Goal: Obtain resource: Obtain resource

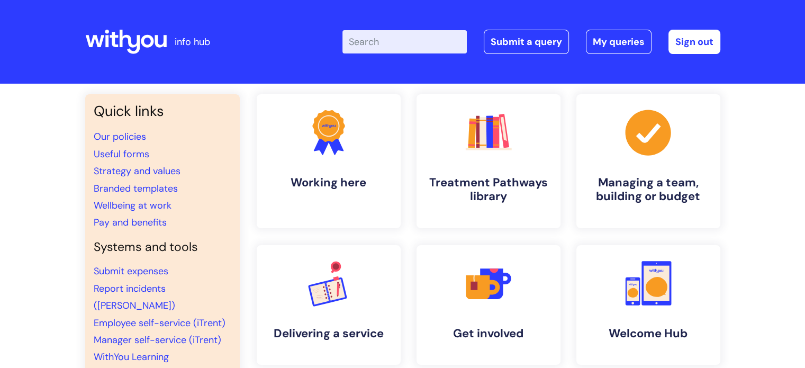
click at [408, 42] on input "Enter your search term here..." at bounding box center [404, 41] width 124 height 23
type input "f"
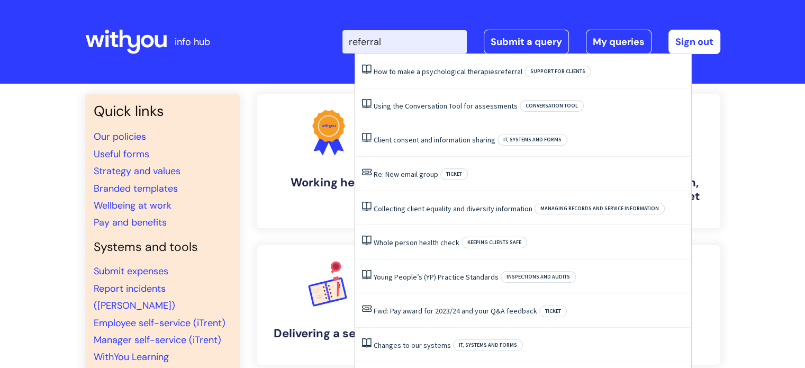
type input "referral"
click button "Search" at bounding box center [0, 0] width 0 height 0
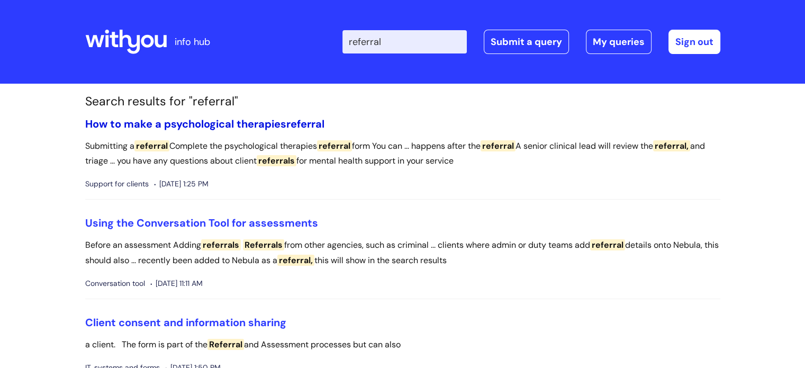
click at [278, 122] on link "How to make a psychological therapies referral" at bounding box center [204, 124] width 239 height 14
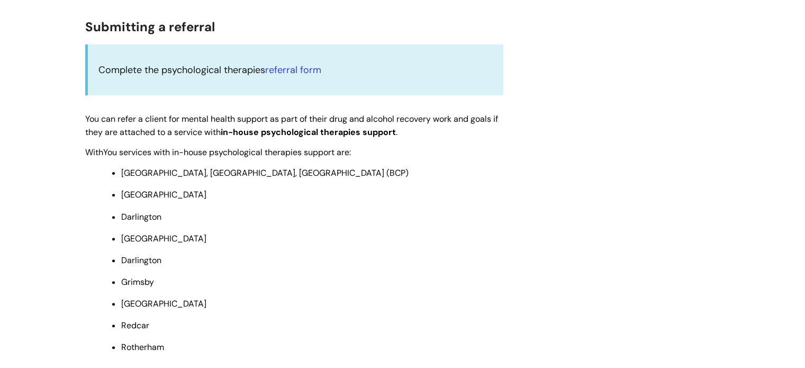
scroll to position [318, 0]
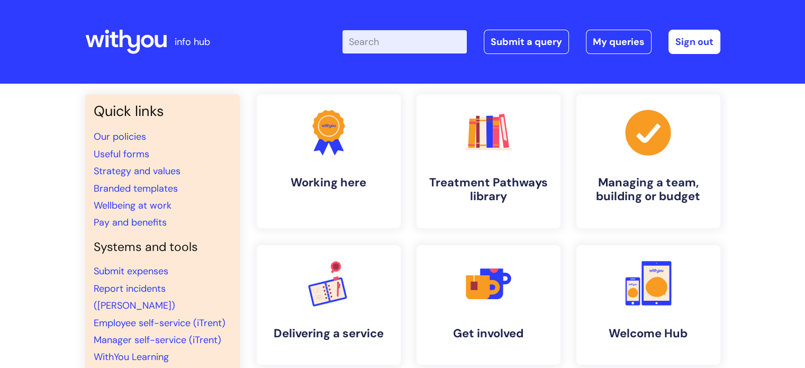
click at [386, 39] on input "Enter your search term here..." at bounding box center [404, 41] width 124 height 23
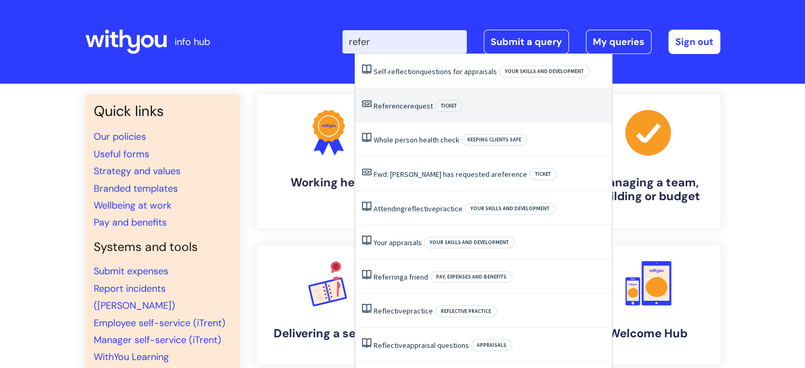
type input "referr"
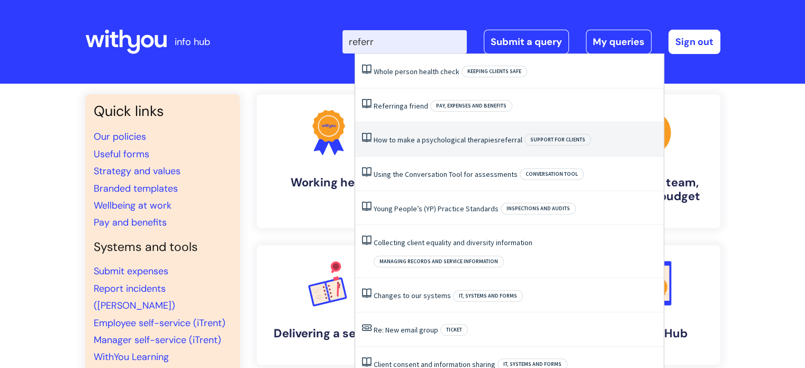
click at [434, 141] on link "How to make a psychological therapies referral" at bounding box center [448, 140] width 149 height 10
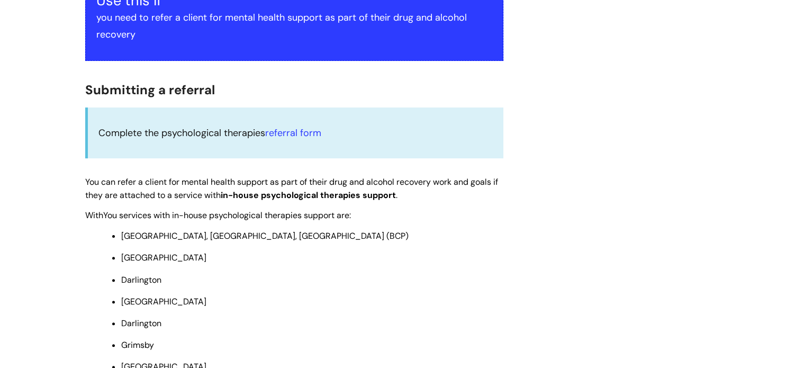
scroll to position [265, 0]
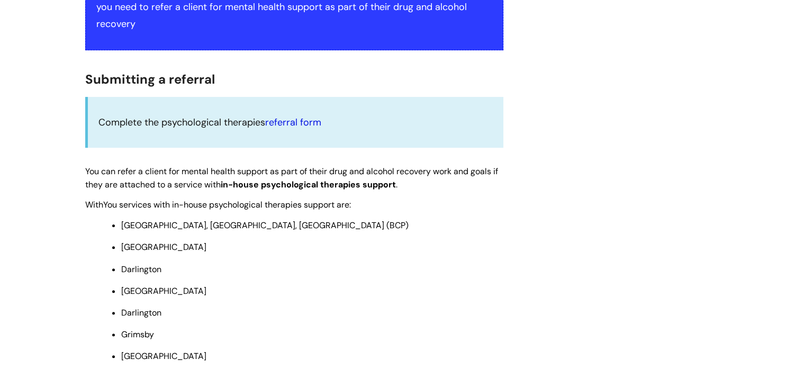
click at [292, 120] on link "referral form" at bounding box center [293, 122] width 56 height 13
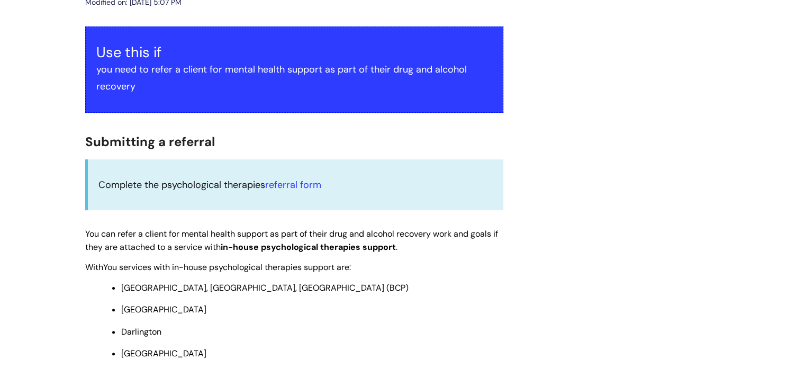
scroll to position [157, 0]
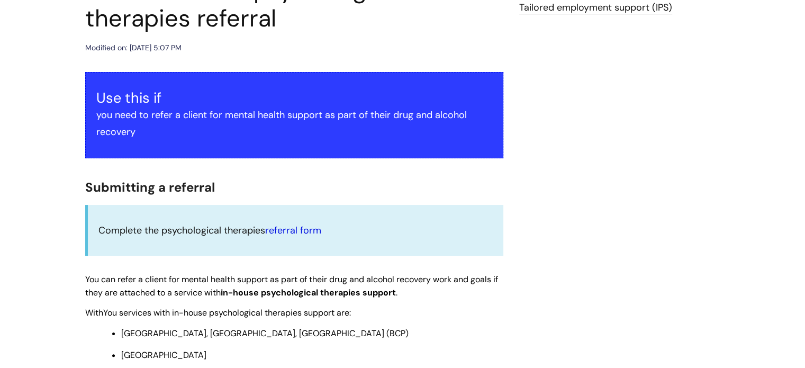
click at [306, 230] on link "referral form" at bounding box center [293, 230] width 56 height 13
